Goal: Transaction & Acquisition: Purchase product/service

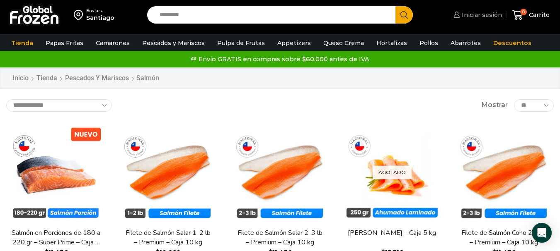
click at [480, 11] on span "Iniciar sesión" at bounding box center [480, 15] width 42 height 8
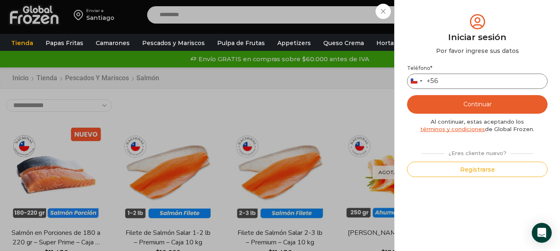
click at [451, 81] on input "Teléfono *" at bounding box center [477, 81] width 140 height 15
type input "*********"
click at [480, 105] on button "Continuar" at bounding box center [477, 104] width 140 height 19
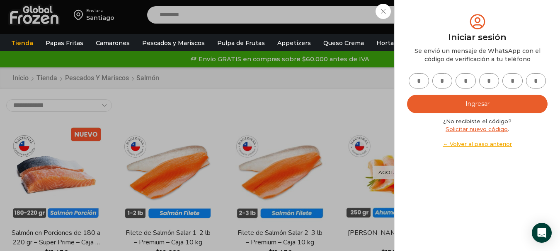
click at [420, 83] on input "text" at bounding box center [418, 80] width 20 height 15
type input "*"
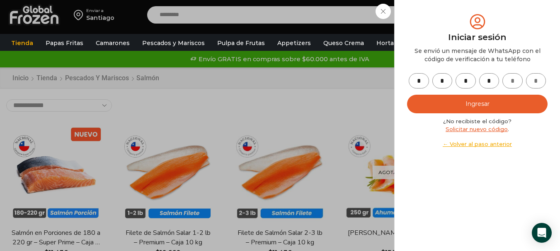
type input "*"
click at [440, 99] on button "Ingresar" at bounding box center [477, 104] width 140 height 19
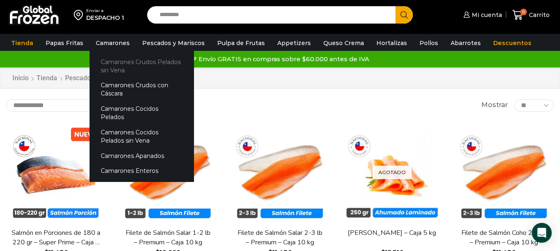
click at [118, 63] on link "Camarones Crudos Pelados sin Vena" at bounding box center [141, 66] width 104 height 24
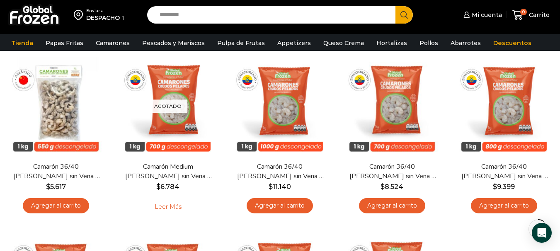
scroll to position [83, 0]
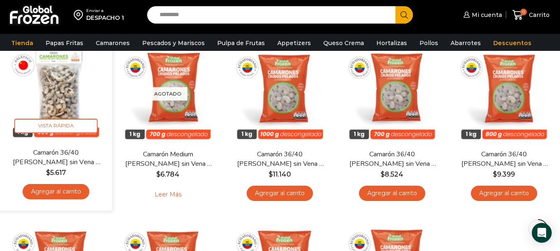
click at [63, 191] on link "Agregar al carrito" at bounding box center [56, 191] width 67 height 15
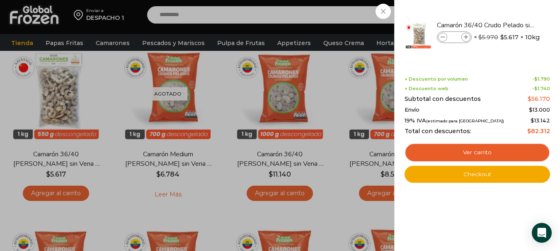
click at [510, 25] on div "1 Carrito 1 1 Shopping Cart *" at bounding box center [530, 14] width 41 height 19
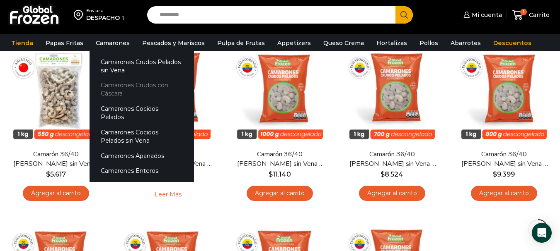
click at [134, 86] on link "Camarones Crudos con Cáscara" at bounding box center [141, 90] width 104 height 24
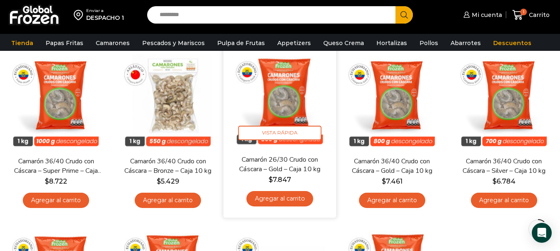
scroll to position [83, 0]
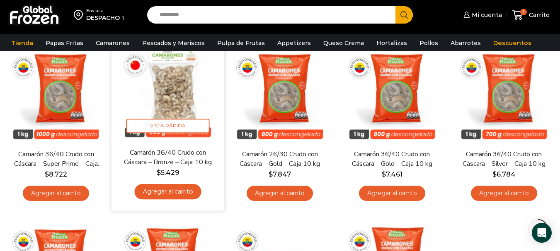
click at [173, 190] on link "Agregar al carrito" at bounding box center [168, 191] width 67 height 15
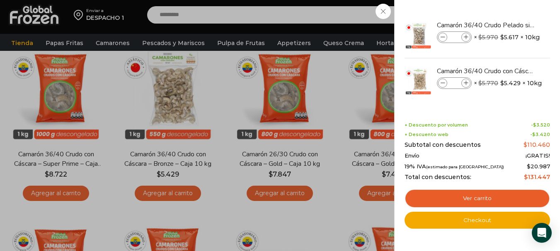
click at [510, 14] on div "2 Carrito 2 2 Shopping Cart *" at bounding box center [530, 14] width 41 height 19
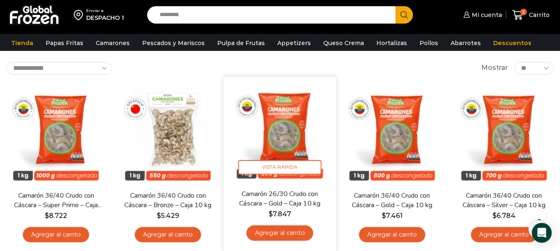
scroll to position [0, 0]
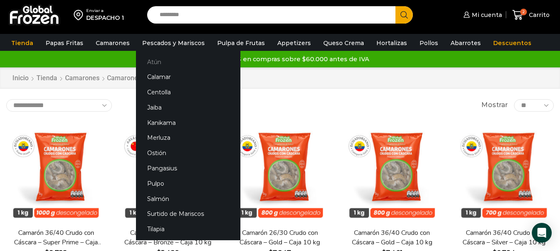
click at [150, 60] on link "Atún" at bounding box center [188, 61] width 104 height 15
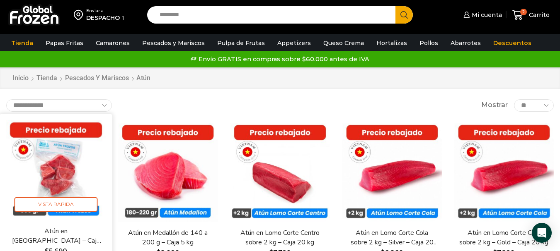
click at [63, 170] on img at bounding box center [56, 170] width 100 height 100
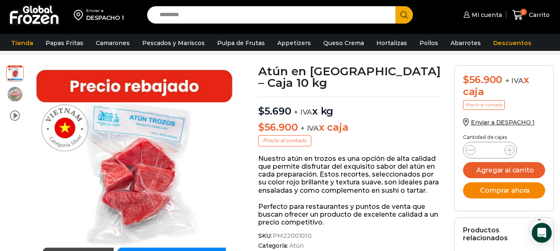
scroll to position [42, 0]
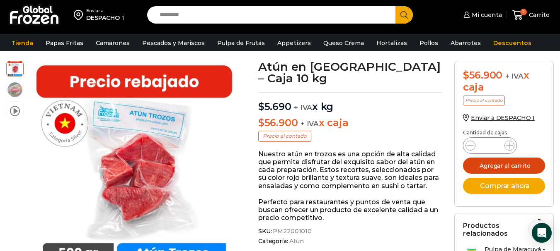
click at [511, 164] on button "Agregar al carrito" at bounding box center [504, 166] width 82 height 16
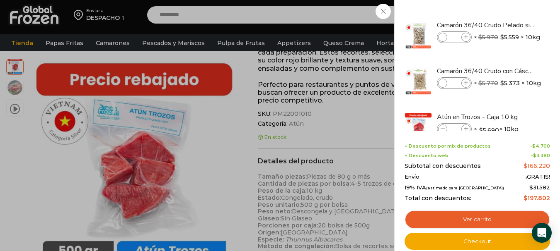
scroll to position [166, 0]
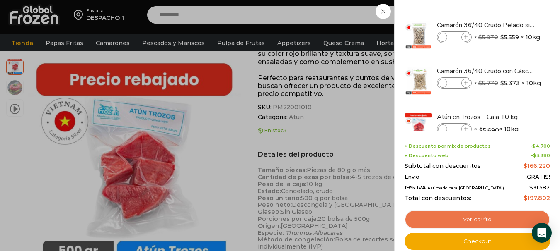
click at [475, 217] on link "Ver carrito" at bounding box center [476, 219] width 145 height 19
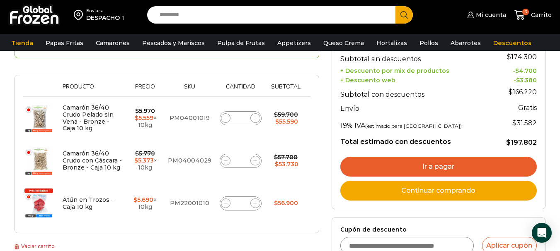
scroll to position [124, 0]
click at [449, 164] on link "Ir a pagar" at bounding box center [438, 167] width 196 height 20
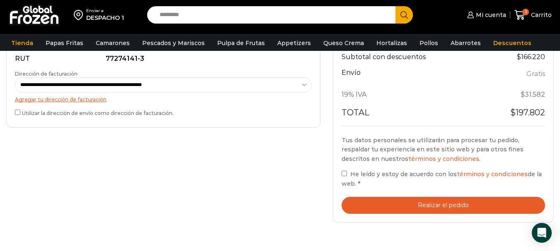
scroll to position [373, 0]
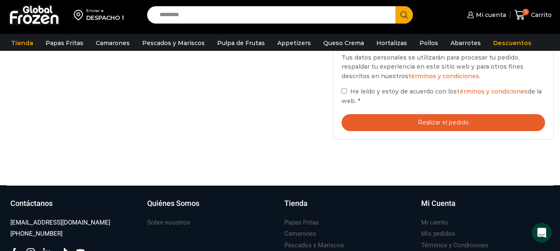
drag, startPoint x: 425, startPoint y: 125, endPoint x: 355, endPoint y: 140, distance: 71.2
click at [424, 127] on button "Realizar el pedido" at bounding box center [442, 122] width 203 height 17
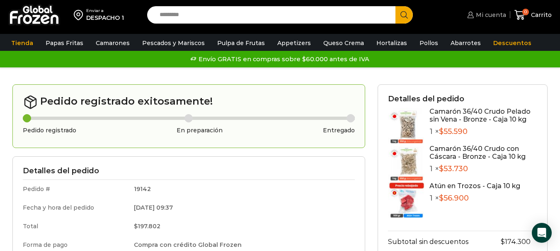
click at [488, 16] on span "Mi cuenta" at bounding box center [489, 15] width 32 height 8
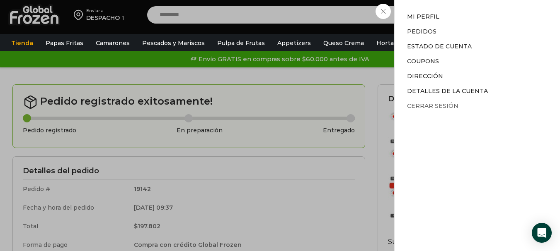
click at [448, 106] on link "Cerrar sesión" at bounding box center [432, 105] width 51 height 7
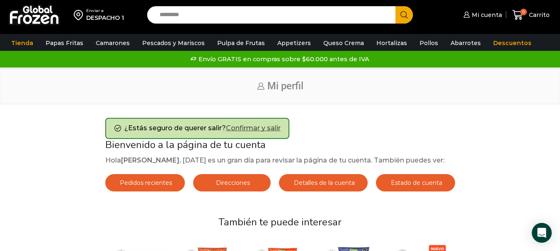
click at [261, 125] on link "Confirmar y salir" at bounding box center [253, 128] width 55 height 8
